Goal: Information Seeking & Learning: Learn about a topic

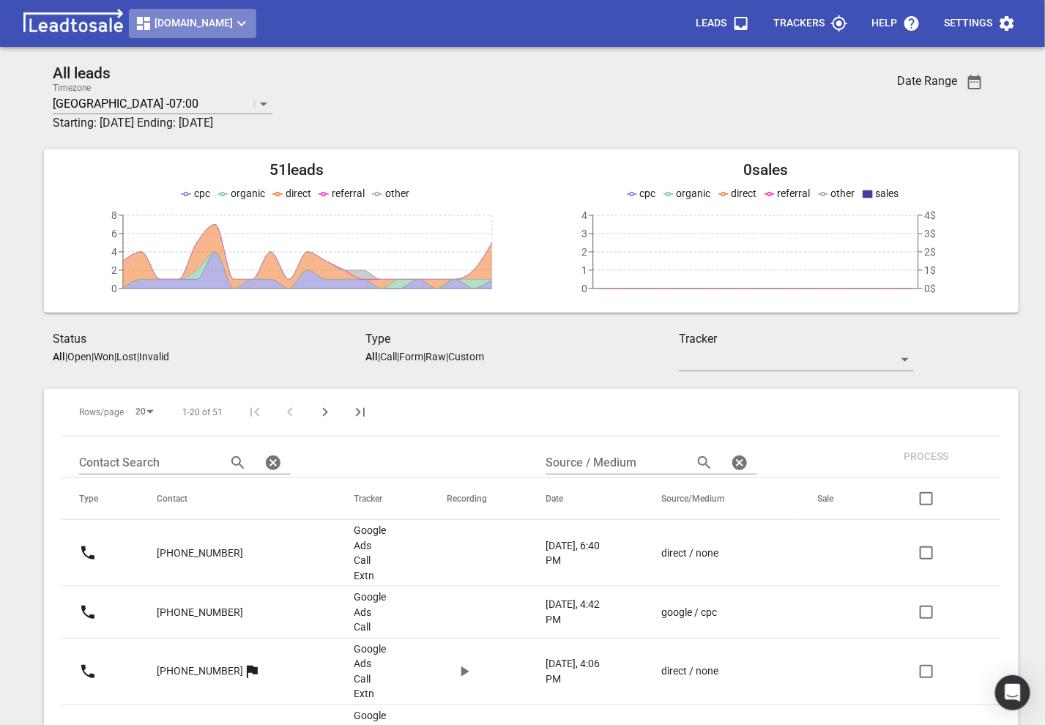
click at [250, 28] on span "[DOMAIN_NAME]" at bounding box center [193, 24] width 116 height 18
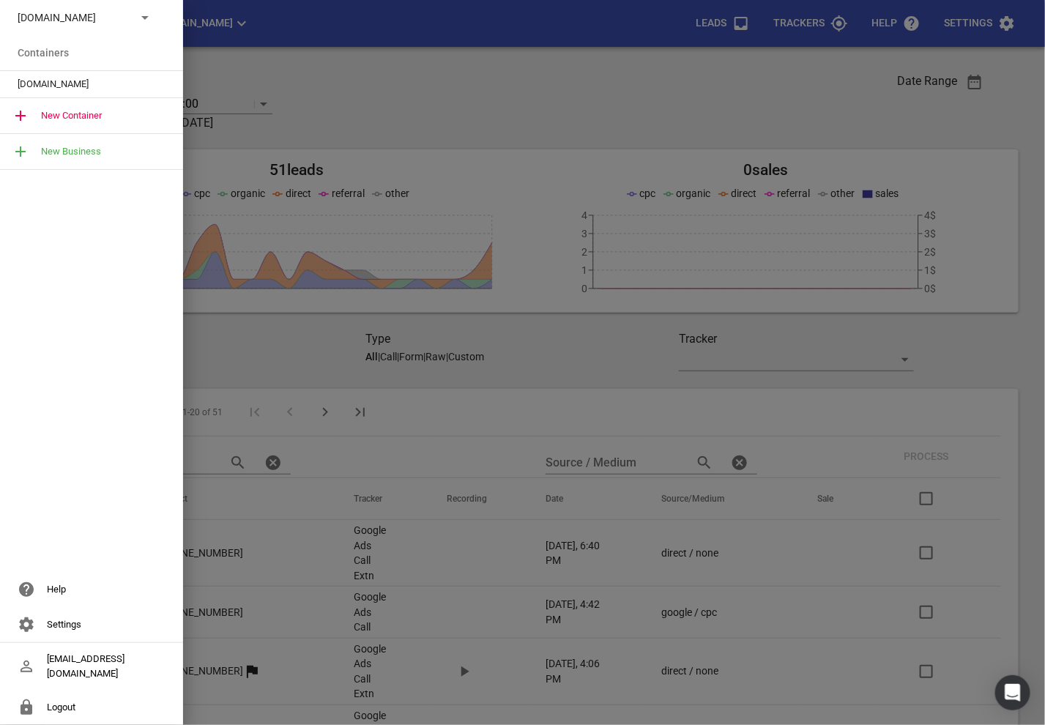
click at [121, 18] on p "Truckrepairsauckland.co.nz" at bounding box center [71, 17] width 107 height 15
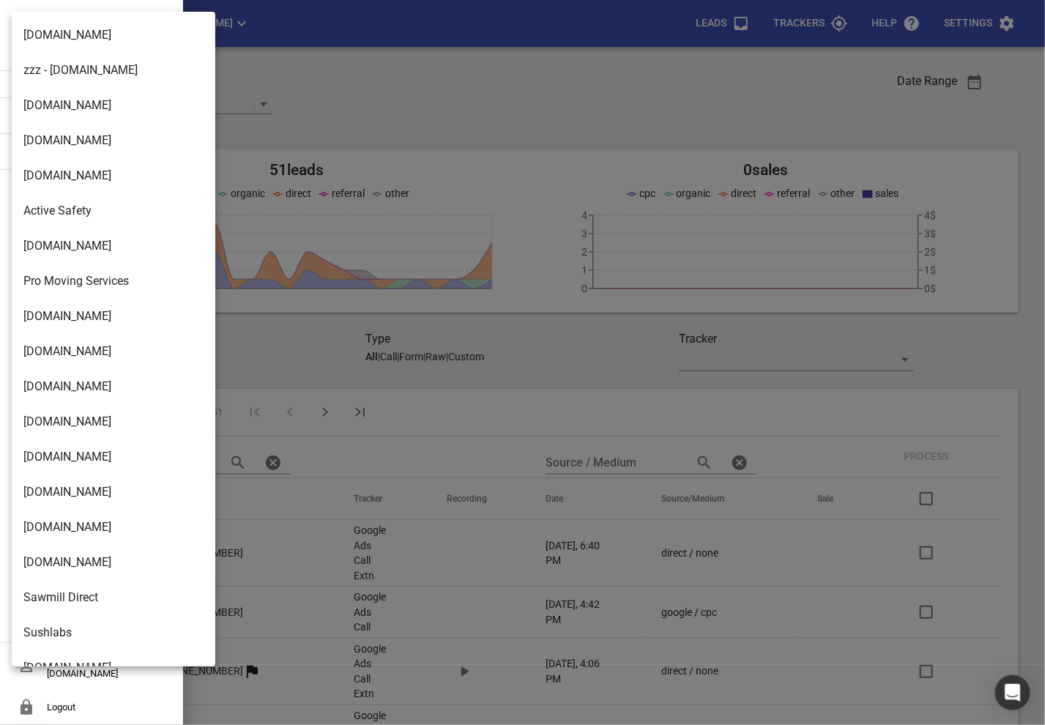
scroll to position [2378, 0]
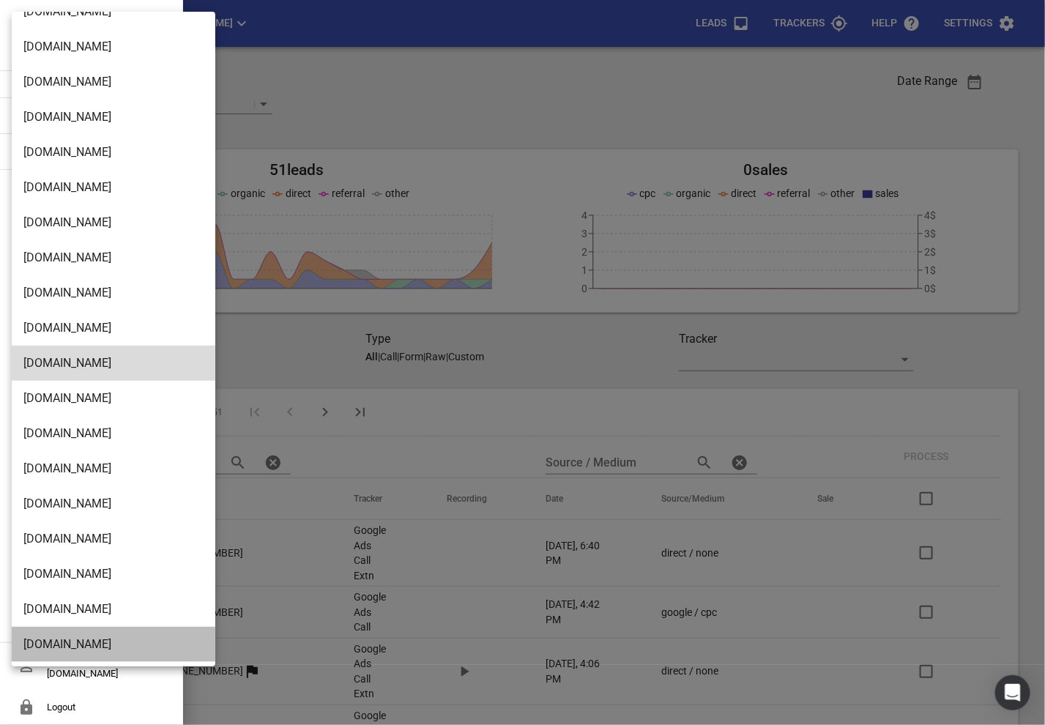
click at [45, 635] on li "[DOMAIN_NAME]" at bounding box center [114, 644] width 204 height 35
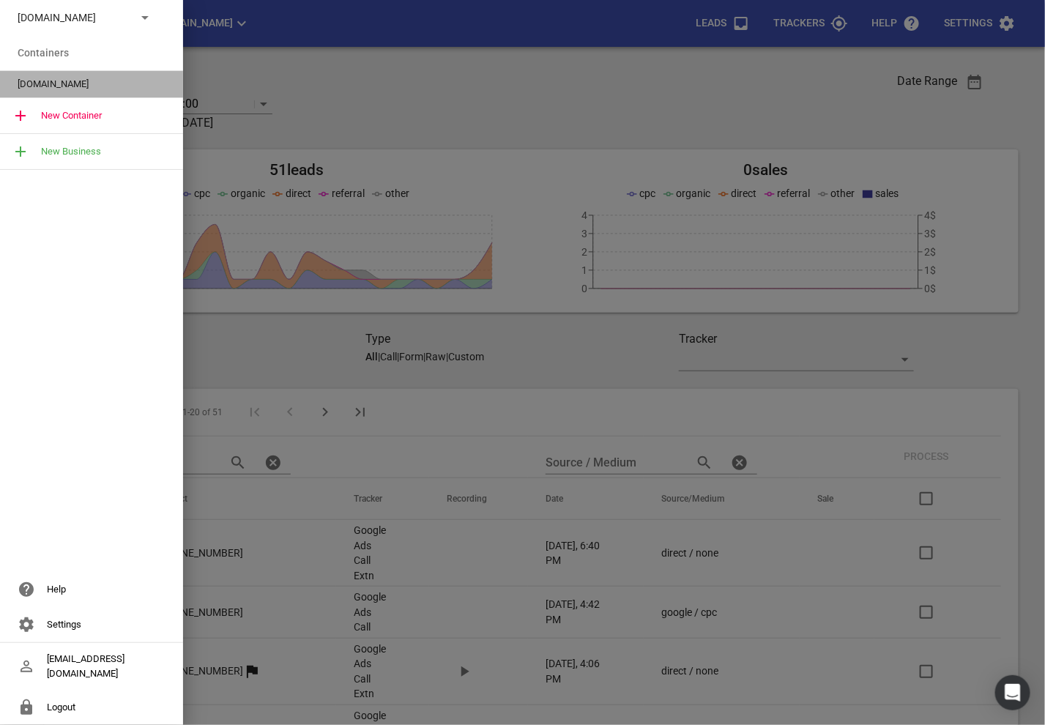
click at [34, 79] on span "[DOMAIN_NAME]" at bounding box center [86, 84] width 136 height 15
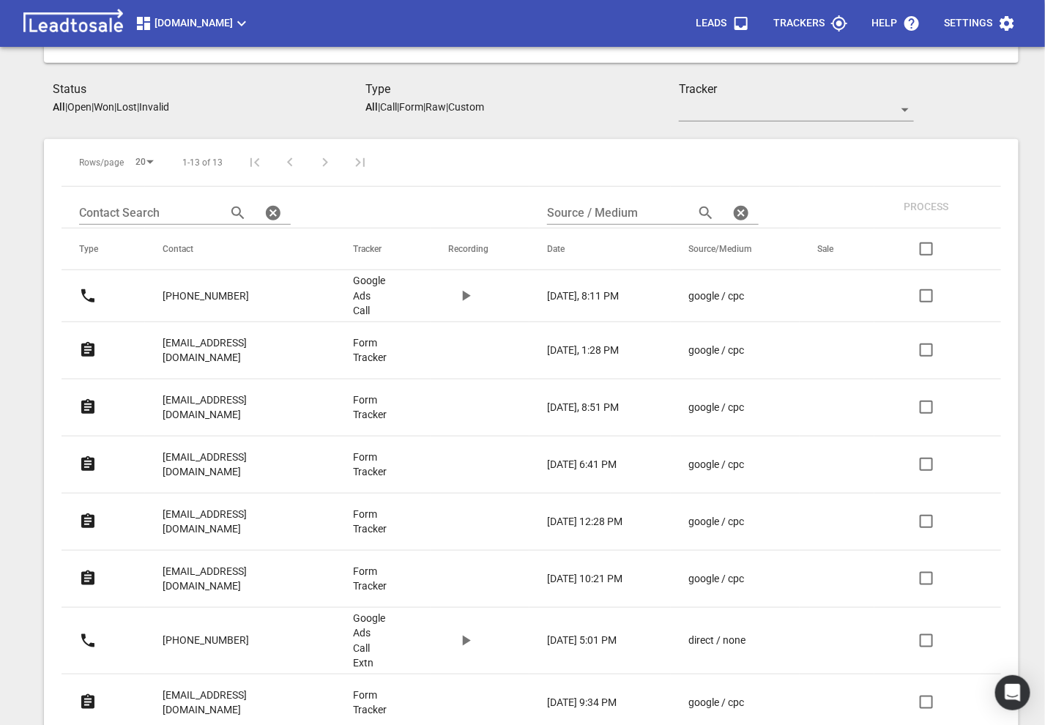
scroll to position [228, 0]
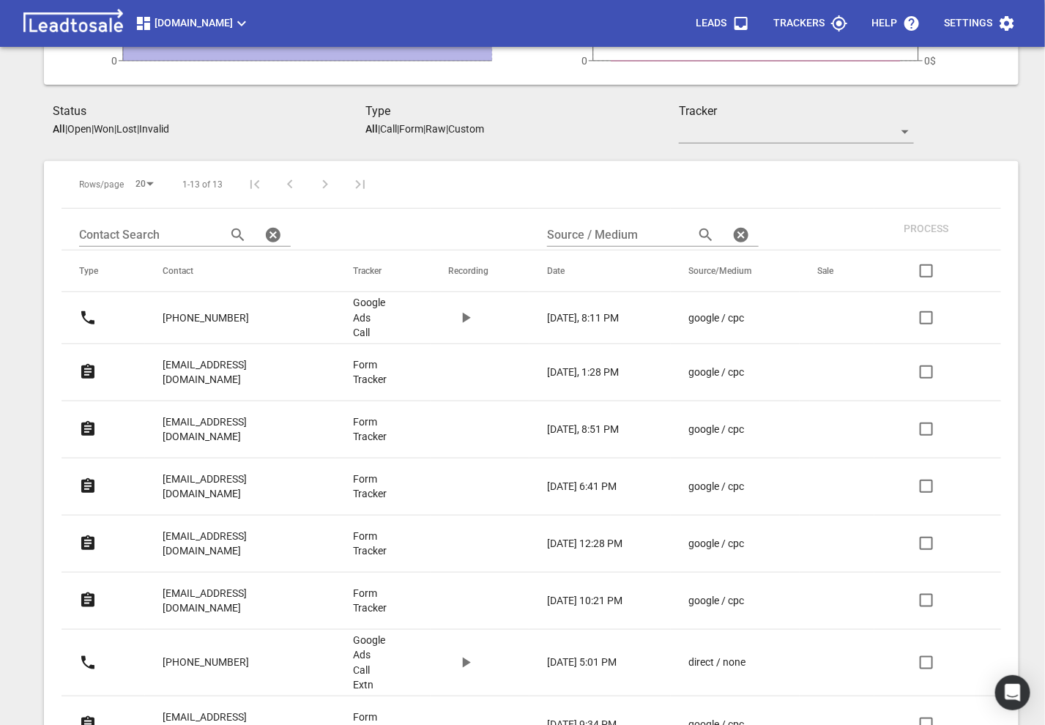
click at [252, 357] on p "[EMAIL_ADDRESS][DOMAIN_NAME]" at bounding box center [229, 372] width 132 height 30
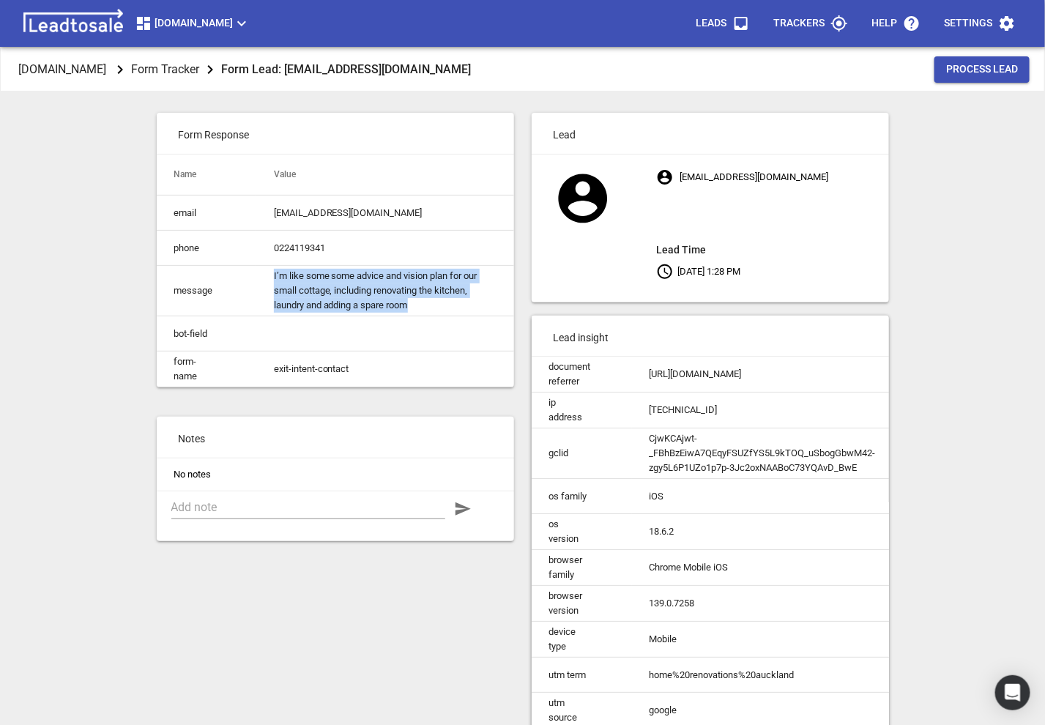
drag, startPoint x: 433, startPoint y: 307, endPoint x: 288, endPoint y: 267, distance: 149.7
click at [288, 266] on td "I’m like some some advice and vision plan for our small cottage, including reno…" at bounding box center [385, 291] width 258 height 51
click at [287, 281] on td "I’m like some some advice and vision plan for our small cottage, including reno…" at bounding box center [385, 291] width 258 height 51
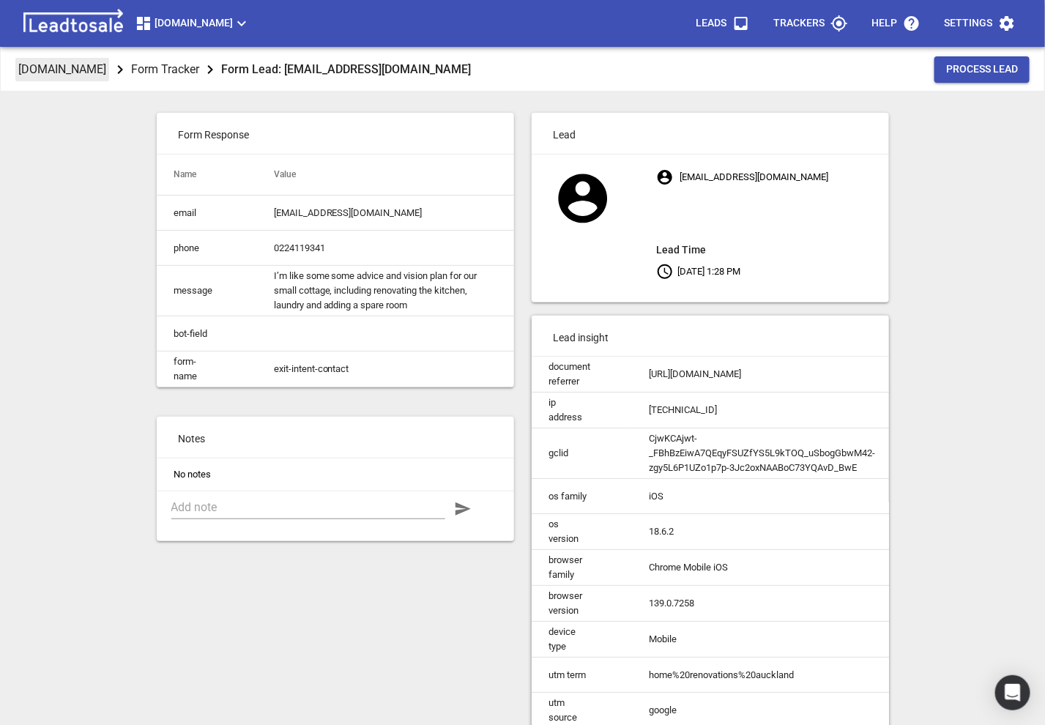
click at [93, 66] on p "[DOMAIN_NAME]" at bounding box center [62, 69] width 88 height 17
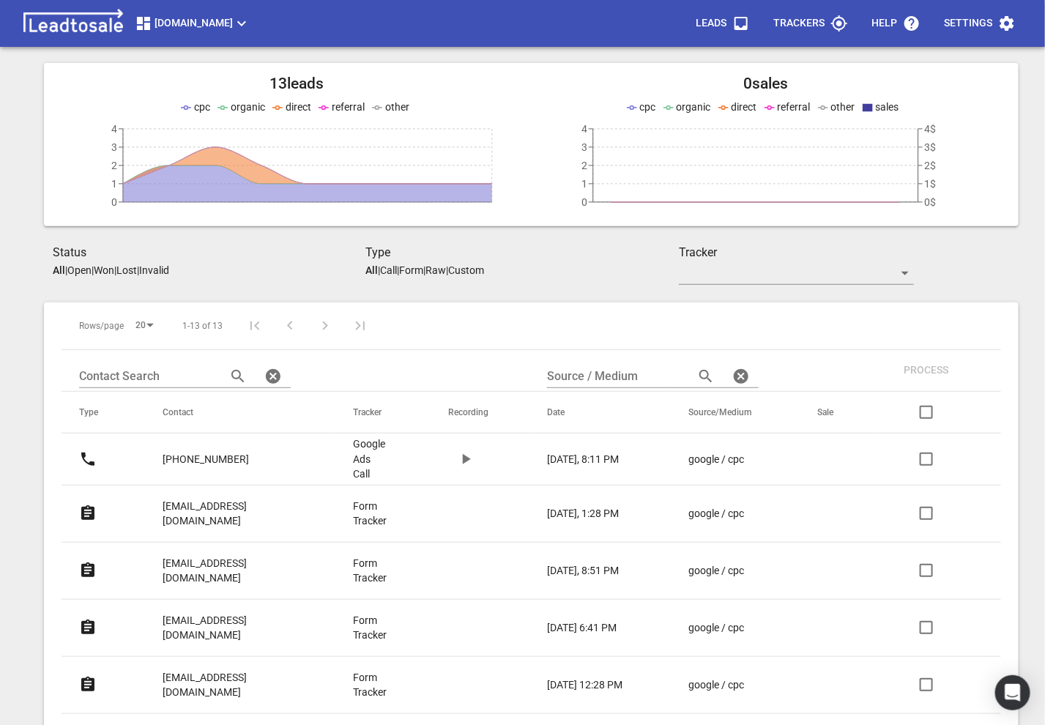
scroll to position [106, 0]
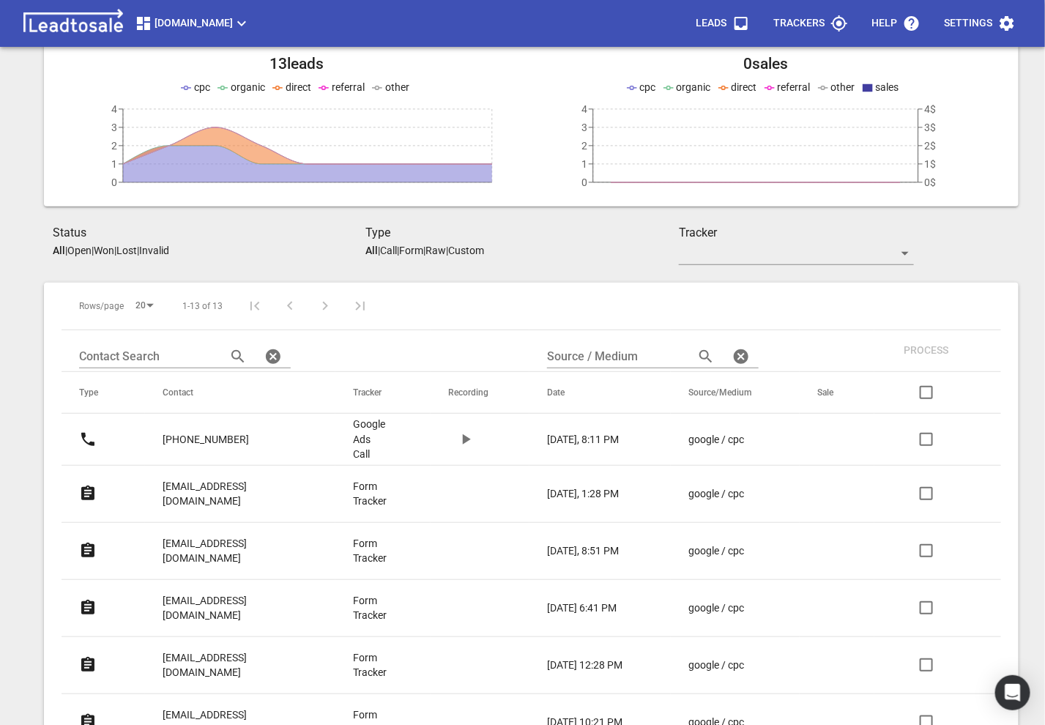
click at [185, 536] on p "[EMAIL_ADDRESS][DOMAIN_NAME]" at bounding box center [229, 551] width 132 height 30
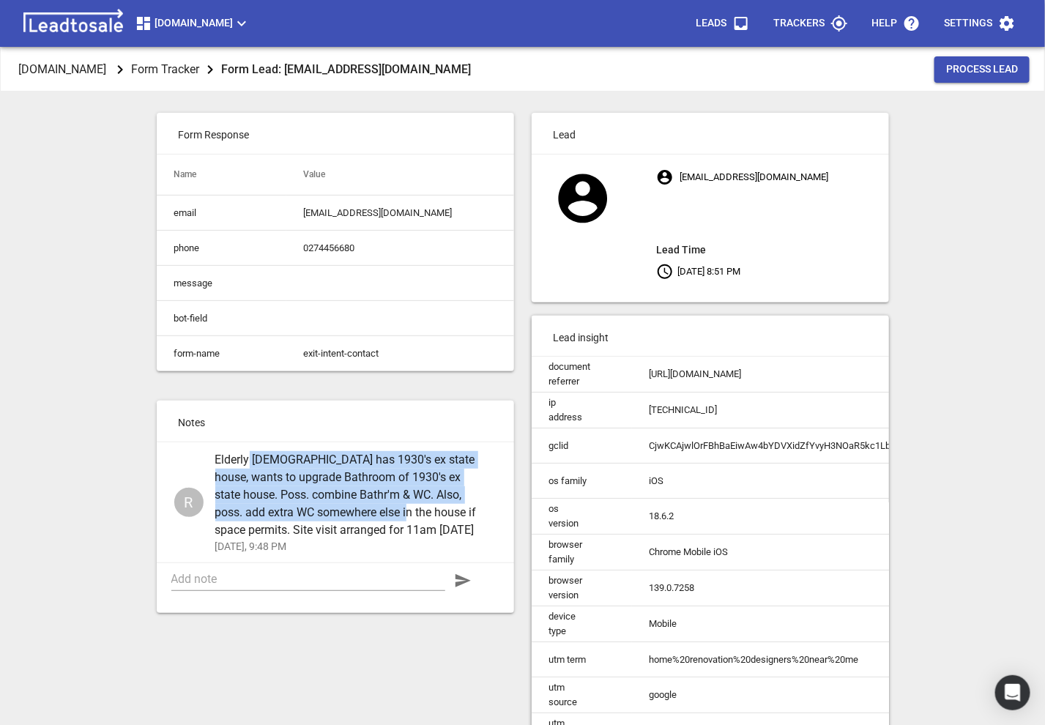
drag, startPoint x: 250, startPoint y: 462, endPoint x: 375, endPoint y: 514, distance: 135.5
click at [376, 513] on span "Elderly lady has 1930's ex state house, wants to upgrade Bathroom of 1930's ex …" at bounding box center [349, 495] width 269 height 88
click at [375, 514] on span "Elderly lady has 1930's ex state house, wants to upgrade Bathroom of 1930's ex …" at bounding box center [349, 495] width 269 height 88
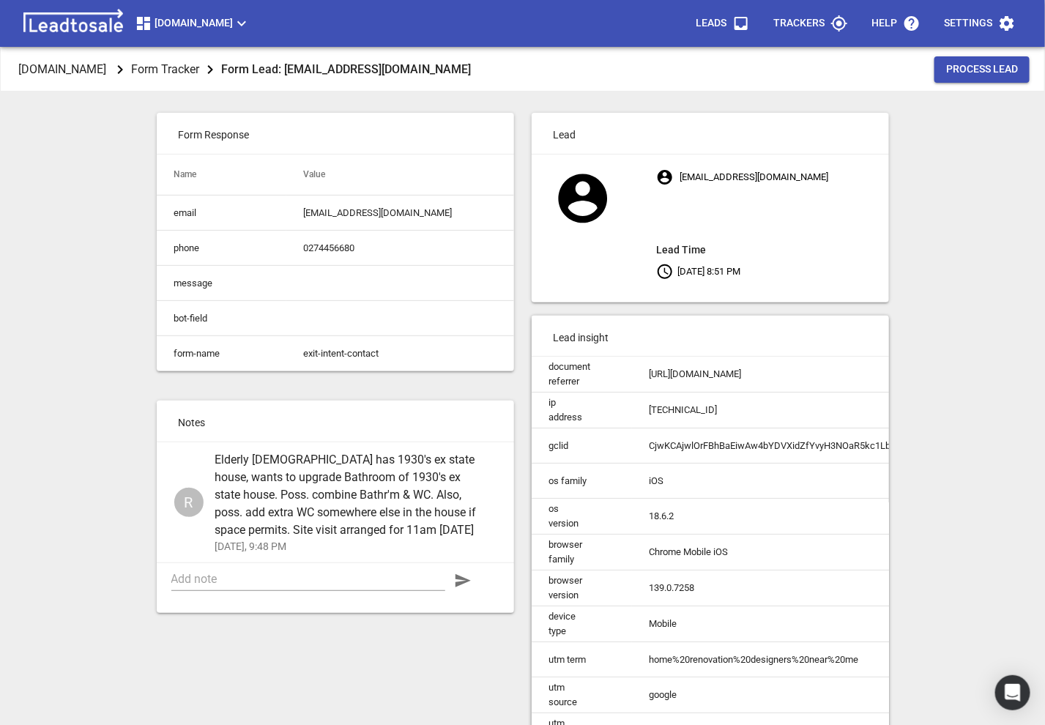
click at [375, 514] on span "Elderly lady has 1930's ex state house, wants to upgrade Bathroom of 1930's ex …" at bounding box center [349, 495] width 269 height 88
click at [301, 494] on span "Elderly lady has 1930's ex state house, wants to upgrade Bathroom of 1930's ex …" at bounding box center [349, 495] width 269 height 88
click at [83, 63] on p "[DOMAIN_NAME]" at bounding box center [62, 69] width 88 height 17
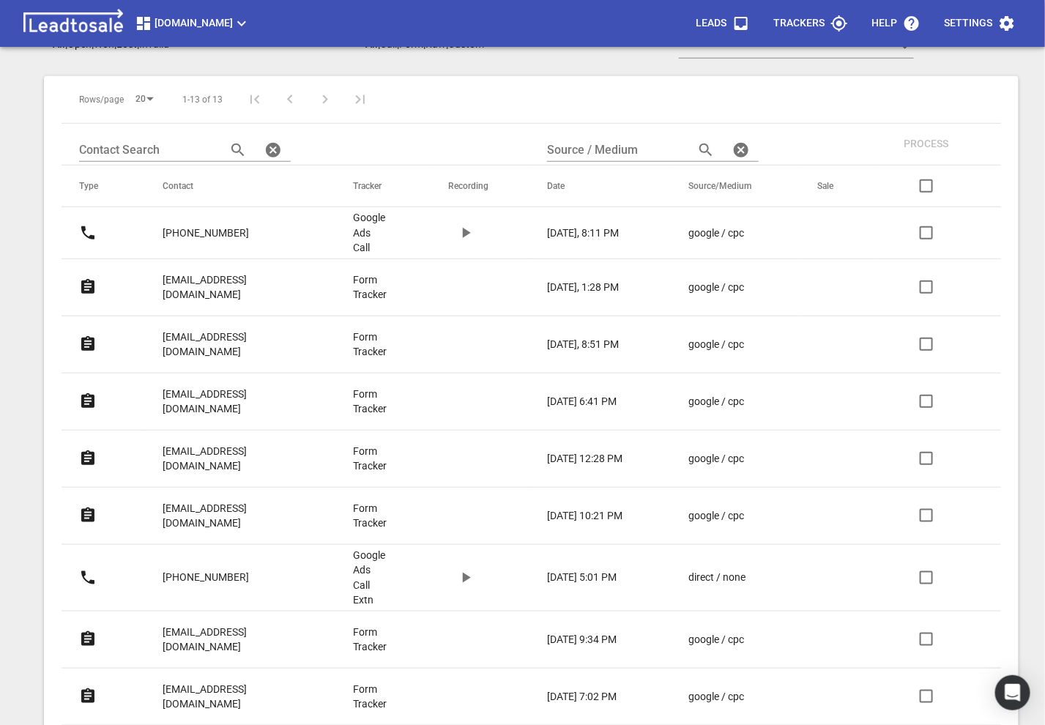
scroll to position [337, 0]
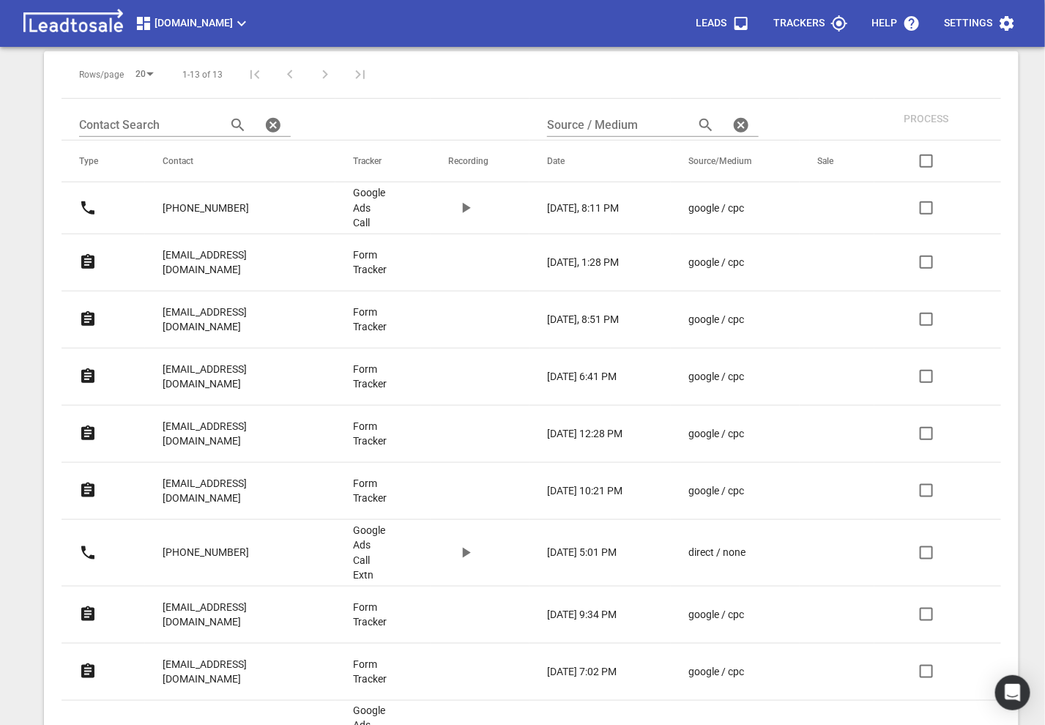
click at [169, 362] on p "[EMAIL_ADDRESS][DOMAIN_NAME]" at bounding box center [229, 377] width 132 height 30
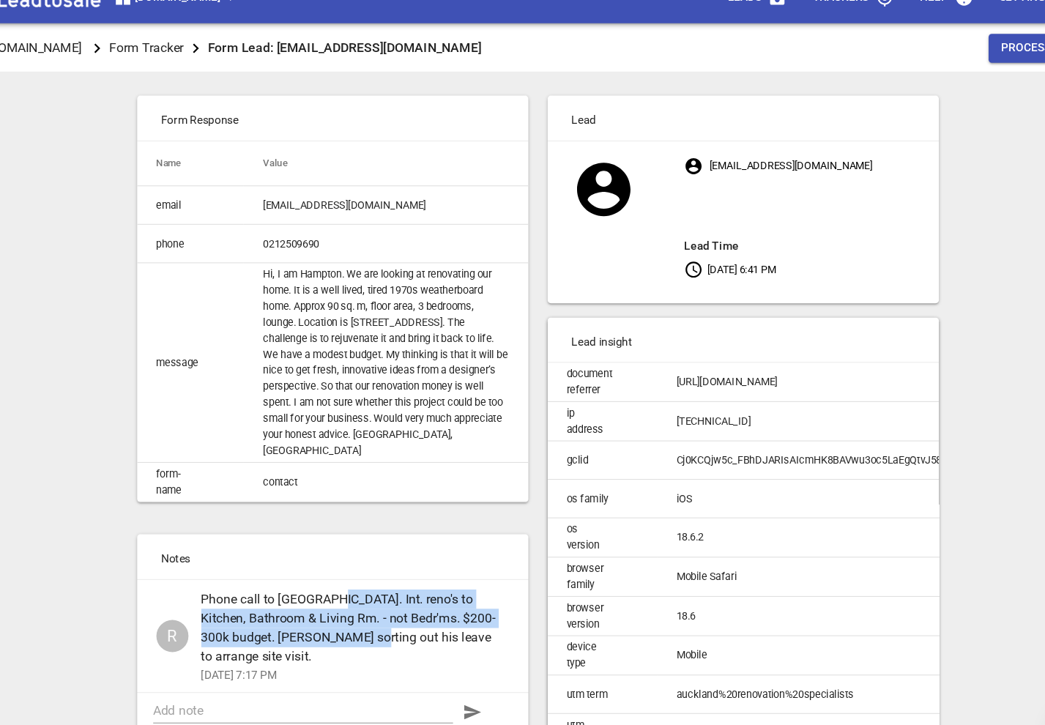
drag, startPoint x: 338, startPoint y: 577, endPoint x: 393, endPoint y: 603, distance: 60.9
click at [393, 603] on span "Phone call to Hampton. Int. reno's to Kitchen, Bathroom & Living Rm. - not Bedr…" at bounding box center [349, 599] width 269 height 70
click at [393, 602] on span "Phone call to Hampton. Int. reno's to Kitchen, Bathroom & Living Rm. - not Bedr…" at bounding box center [349, 599] width 269 height 70
drag, startPoint x: 388, startPoint y: 601, endPoint x: 325, endPoint y: 590, distance: 63.9
click at [327, 589] on span "Phone call to Hampton. Int. reno's to Kitchen, Bathroom & Living Rm. - not Bedr…" at bounding box center [349, 599] width 269 height 70
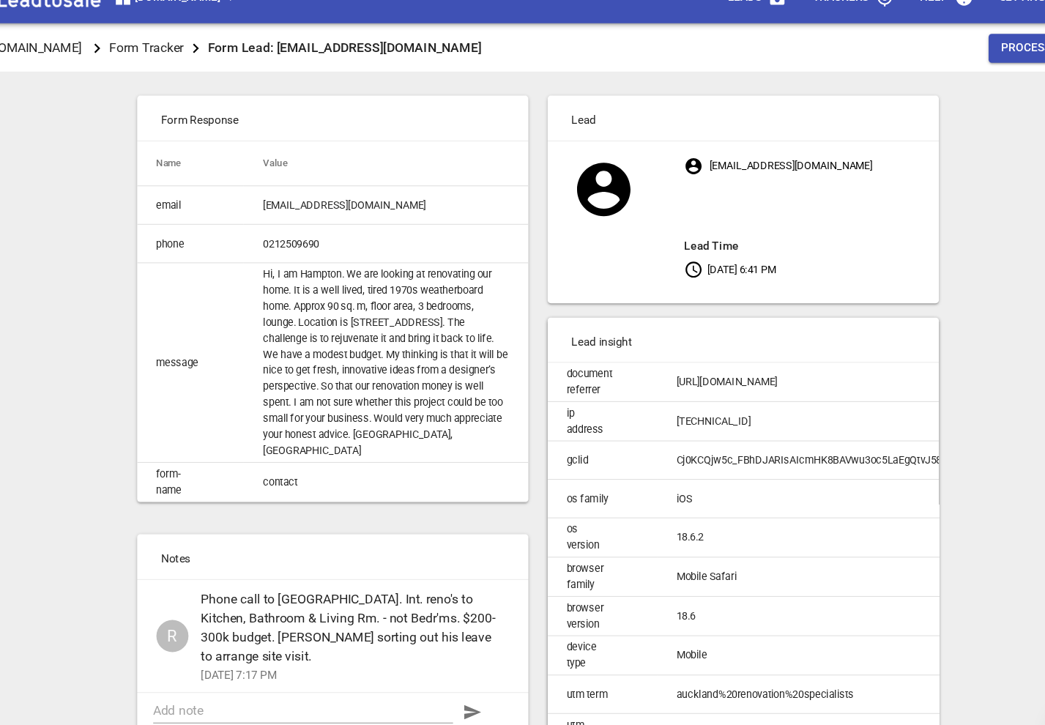
click at [277, 572] on span "Phone call to Hampton. Int. reno's to Kitchen, Bathroom & Living Rm. - not Bedr…" at bounding box center [349, 599] width 269 height 70
drag, startPoint x: 256, startPoint y: 598, endPoint x: 341, endPoint y: 599, distance: 84.9
click at [341, 598] on span "Phone call to Hampton. Int. reno's to Kitchen, Bathroom & Living Rm. - not Bedr…" at bounding box center [349, 599] width 269 height 70
click at [436, 599] on span "Phone call to Hampton. Int. reno's to Kitchen, Bathroom & Living Rm. - not Bedr…" at bounding box center [349, 599] width 269 height 70
